Goal: Transaction & Acquisition: Purchase product/service

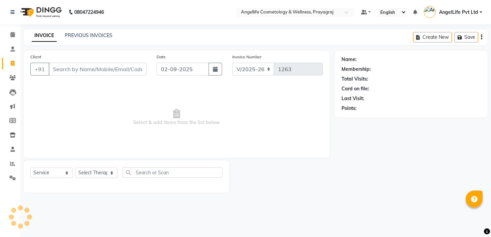
select select "4531"
select select "service"
click at [71, 70] on input "Client" at bounding box center [98, 69] width 98 height 13
click at [70, 70] on input "Client" at bounding box center [98, 69] width 98 height 13
click at [62, 69] on input "Client" at bounding box center [98, 69] width 98 height 13
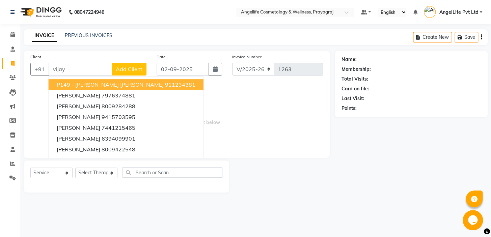
click at [78, 70] on input "vijay" at bounding box center [80, 69] width 63 height 13
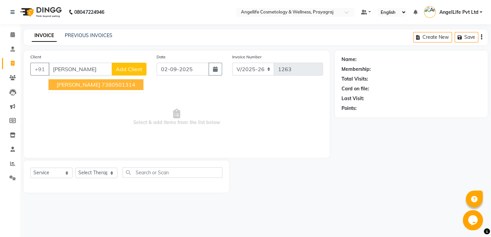
click at [73, 83] on span "[PERSON_NAME]" at bounding box center [79, 84] width 44 height 7
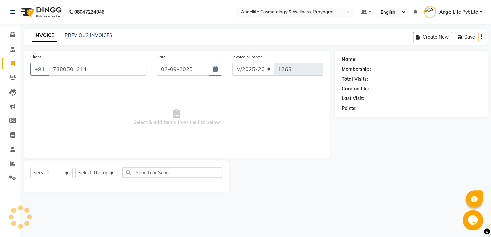
type input "7380501314"
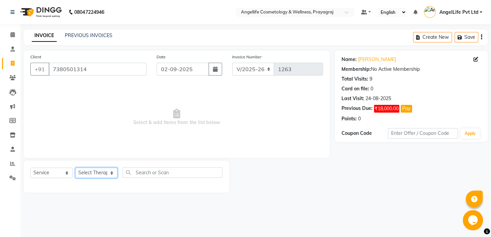
click at [88, 175] on select "Select Therapist AngelLife Lucknow AngelLife Pvt Ltd DR [PERSON_NAME] [PERSON_N…" at bounding box center [96, 173] width 42 height 10
select select "26653"
click at [75, 168] on select "Select Therapist AngelLife Lucknow AngelLife Pvt Ltd DR [PERSON_NAME] [PERSON_N…" at bounding box center [96, 173] width 42 height 10
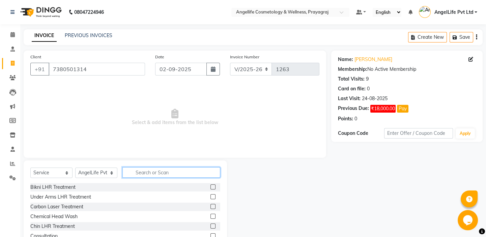
click at [151, 171] on input "text" at bounding box center [172, 172] width 98 height 10
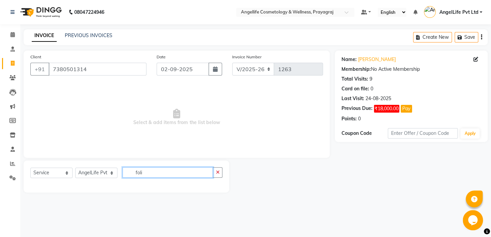
type input "foli"
click at [40, 172] on select "Select Service Product Membership Package Voucher Prepaid Gift Card" at bounding box center [51, 173] width 42 height 10
select select "product"
click at [30, 168] on select "Select Service Product Membership Package Voucher Prepaid Gift Card" at bounding box center [51, 173] width 42 height 10
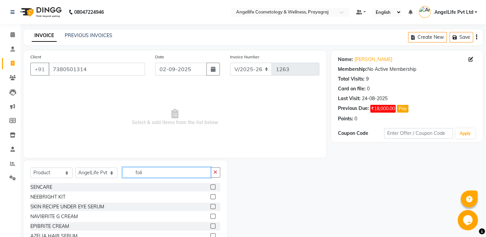
click at [151, 174] on input "foli" at bounding box center [167, 172] width 88 height 10
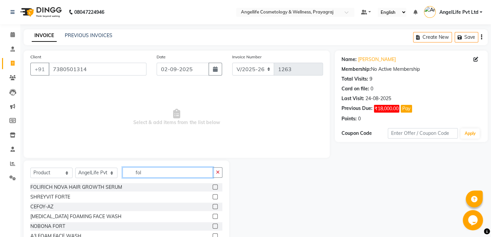
type input "foli"
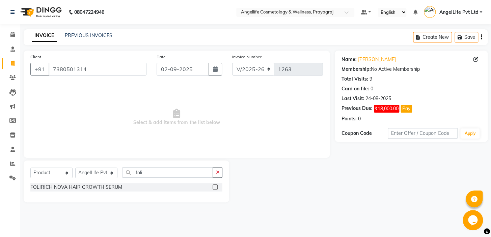
click at [214, 187] on label at bounding box center [215, 187] width 5 height 5
click at [214, 187] on input "checkbox" at bounding box center [215, 187] width 4 height 4
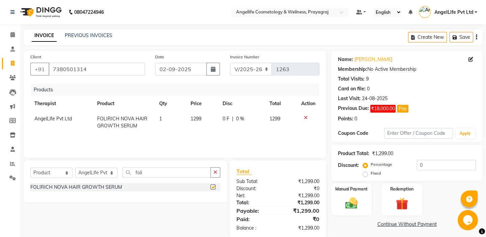
checkbox input "false"
click at [184, 125] on td "1" at bounding box center [170, 122] width 31 height 22
select select "26653"
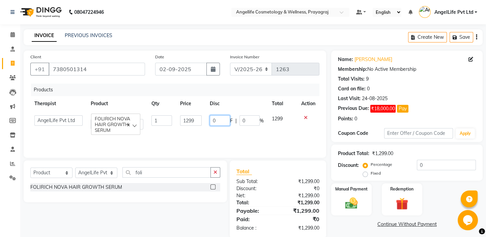
click at [226, 121] on input "0" at bounding box center [220, 120] width 20 height 10
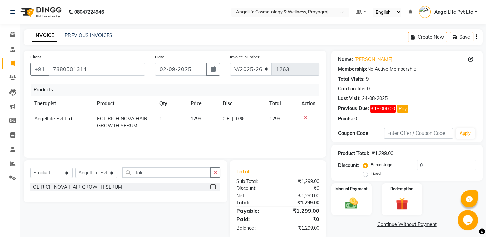
click at [250, 119] on div "0 F | 0 %" at bounding box center [242, 118] width 39 height 7
select select "26653"
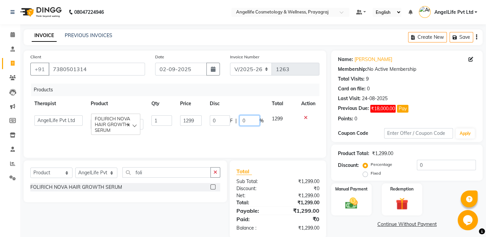
click at [250, 119] on input "0" at bounding box center [250, 120] width 20 height 10
type input "20"
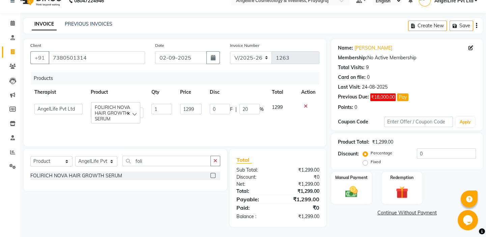
click at [345, 221] on div "Name: [PERSON_NAME] Membership: No Active Membership Total Visits: 9 Card on fi…" at bounding box center [410, 133] width 157 height 188
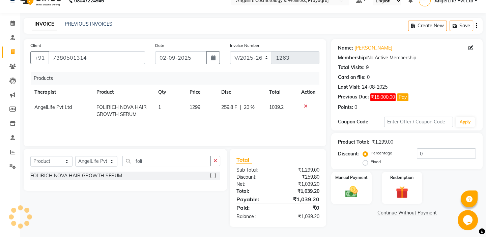
click at [405, 214] on link "Continue Without Payment" at bounding box center [407, 213] width 149 height 7
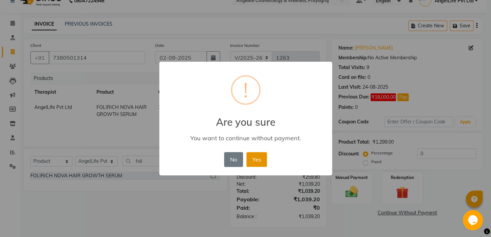
click at [256, 162] on button "Yes" at bounding box center [256, 159] width 21 height 15
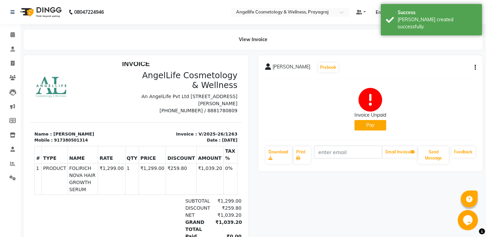
scroll to position [61, 0]
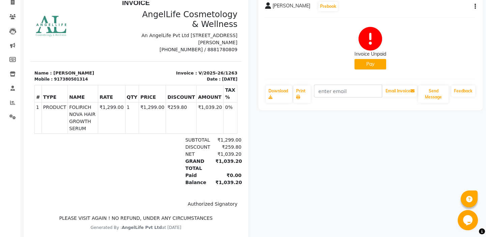
click at [370, 63] on button "Pay" at bounding box center [371, 64] width 32 height 10
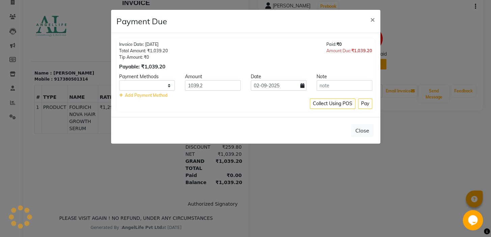
select select "1"
click at [371, 19] on span "×" at bounding box center [372, 19] width 5 height 10
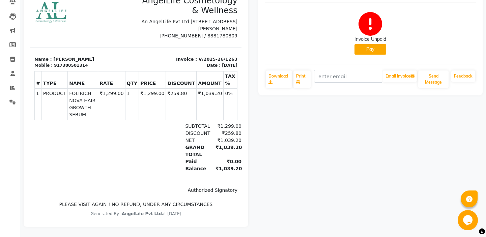
scroll to position [5, 0]
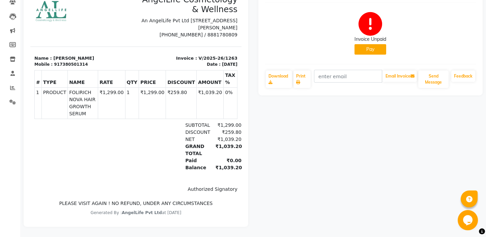
click at [374, 44] on button "Pay" at bounding box center [371, 49] width 32 height 10
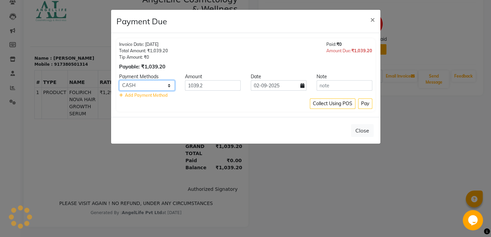
click at [147, 86] on select "CASH CARD ONLINE CUSTOM GPay PayTM PhonePe UPI NearBuy Loan BharatPay Cheque Mo…" at bounding box center [147, 85] width 56 height 10
select select "8"
click at [119, 80] on select "CASH CARD ONLINE CUSTOM GPay PayTM PhonePe UPI NearBuy Loan BharatPay Cheque Mo…" at bounding box center [147, 85] width 56 height 10
click at [362, 101] on button "Pay" at bounding box center [365, 104] width 14 height 10
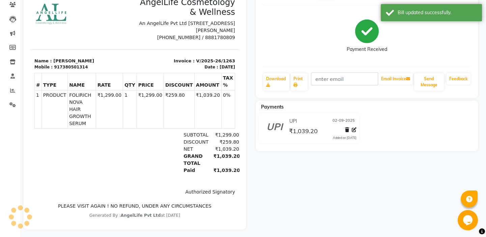
scroll to position [0, 0]
